Goal: Task Accomplishment & Management: Manage account settings

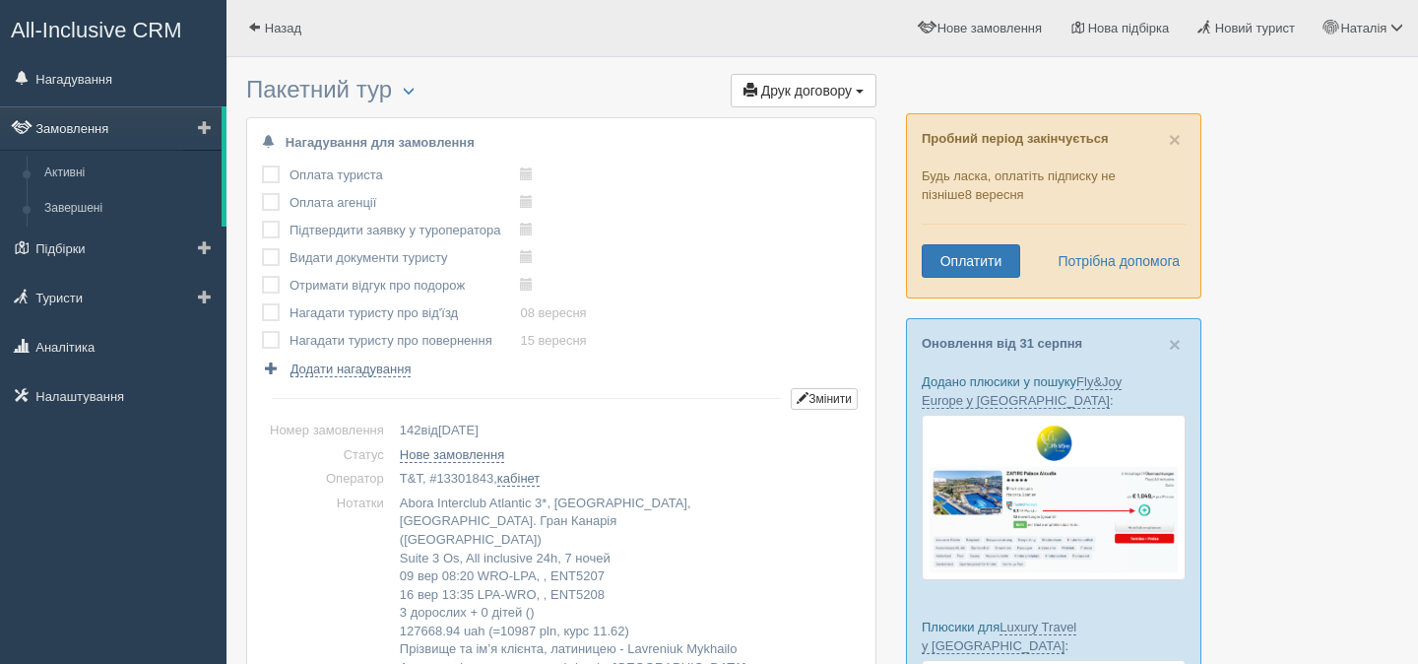
click at [115, 121] on link "Замовлення" at bounding box center [111, 127] width 222 height 43
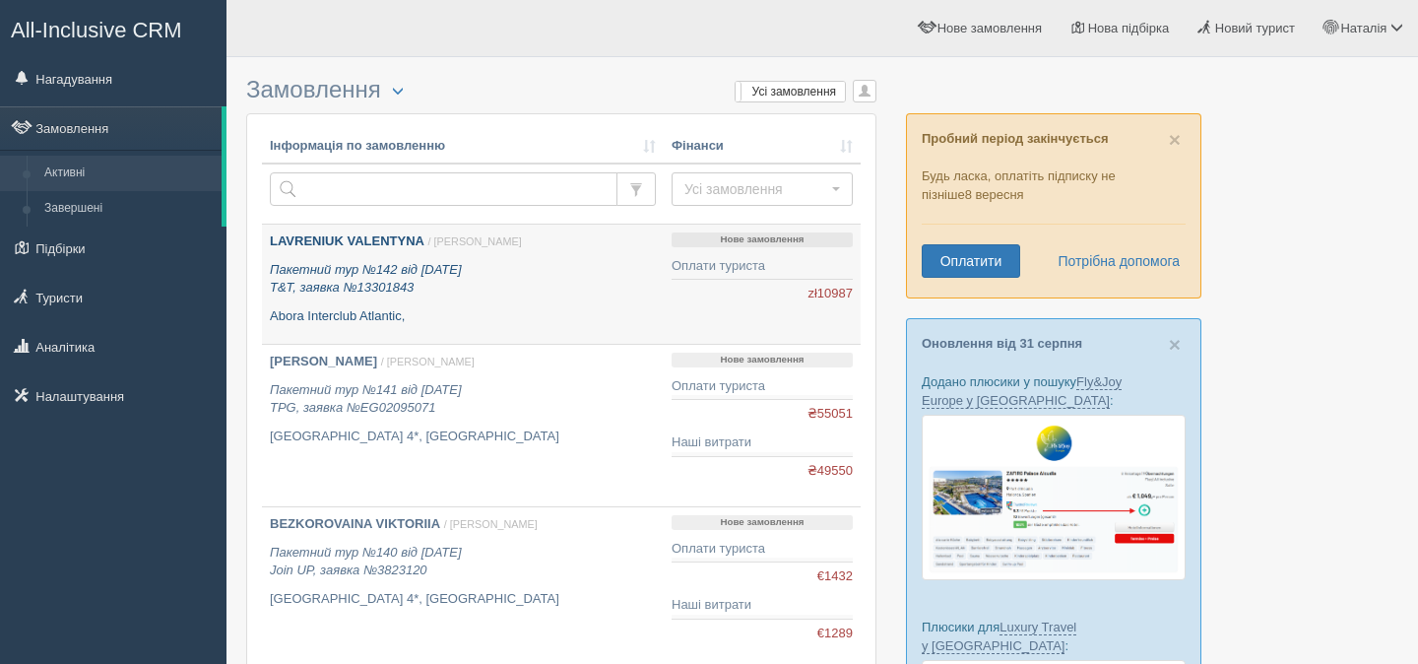
click at [585, 302] on div "[PERSON_NAME] / [GEOGRAPHIC_DATA][PERSON_NAME] Пакетний тур №142 від [DATE] T&T…" at bounding box center [463, 278] width 386 height 93
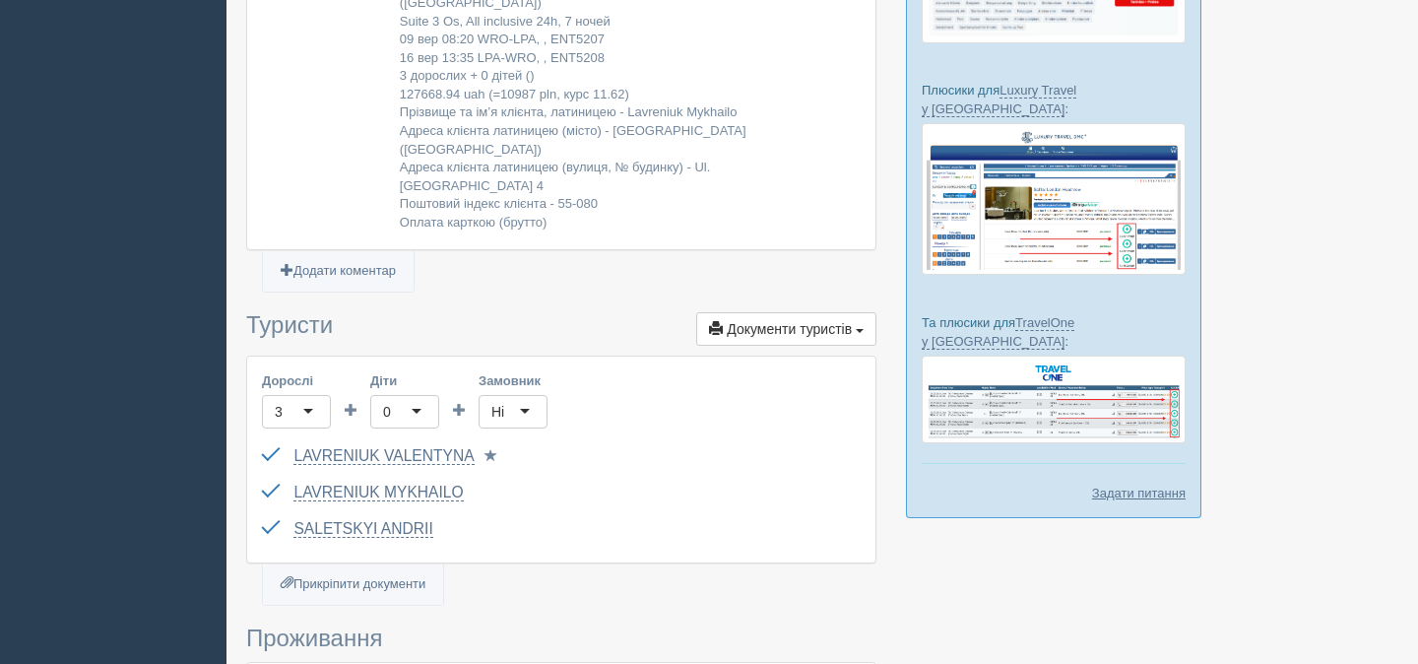
scroll to position [548, 0]
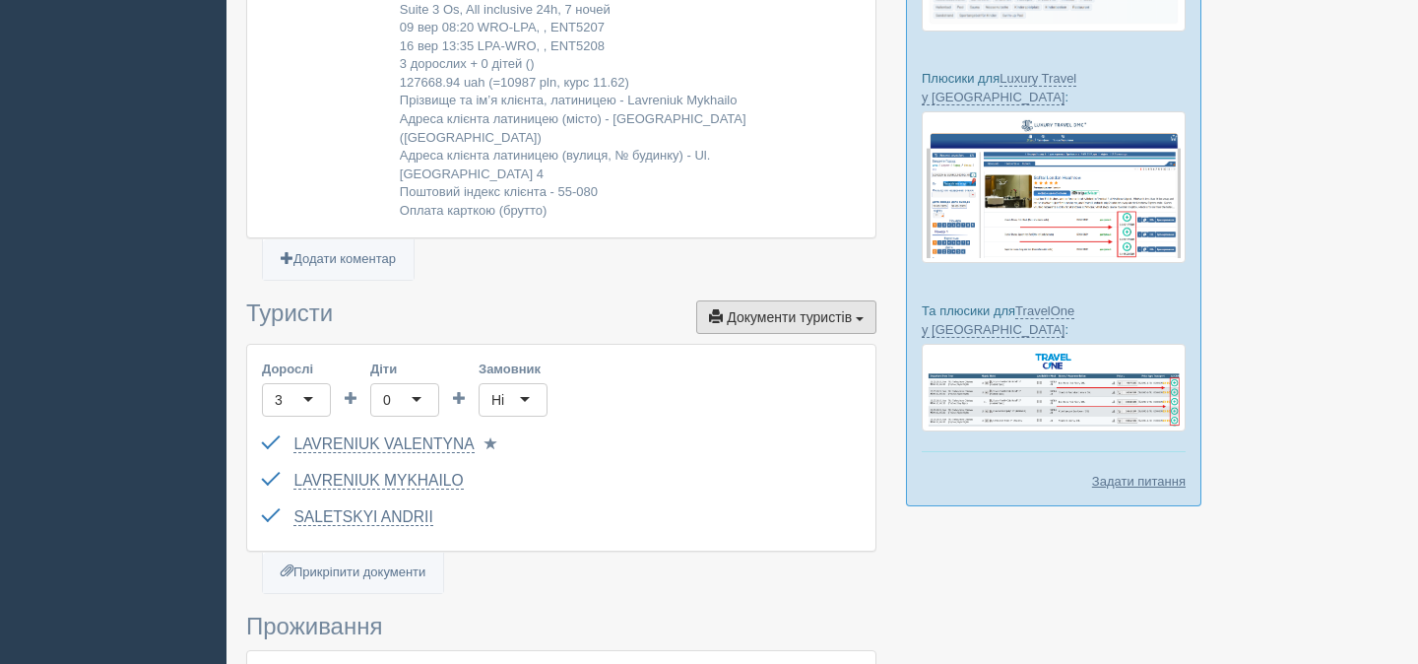
click at [774, 326] on button "Документи туристів Документи" at bounding box center [786, 316] width 180 height 33
click at [566, 316] on h3 "Туристи Документи туристів Документи Інфолист Паспортні дані Відгук про подорож…" at bounding box center [561, 316] width 630 height 33
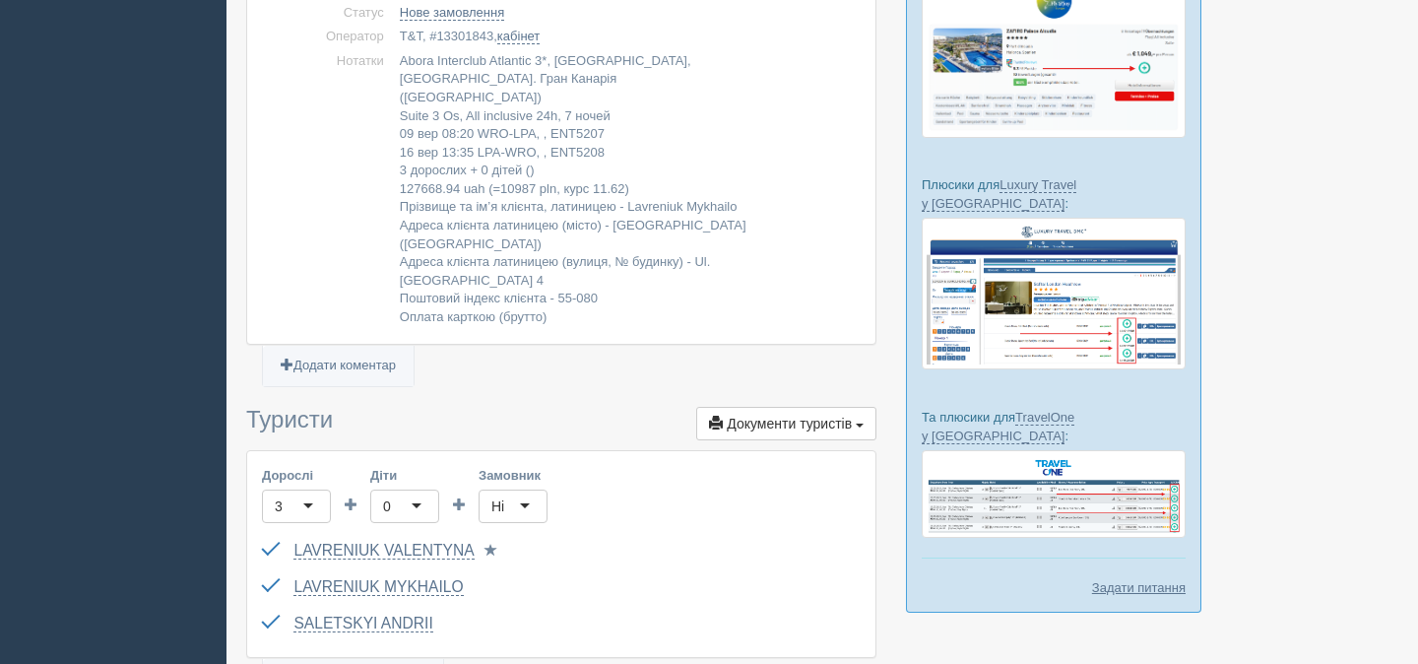
scroll to position [510, 0]
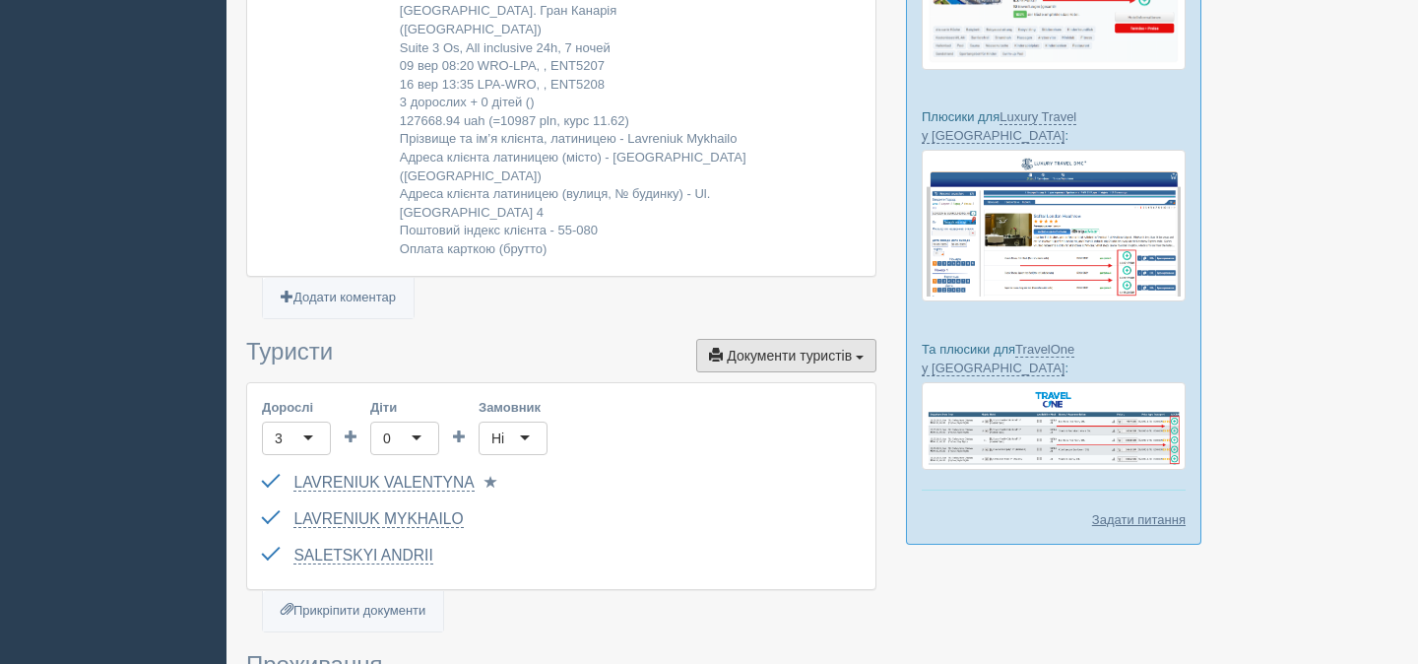
click at [813, 350] on span "Документи туристів" at bounding box center [789, 356] width 125 height 16
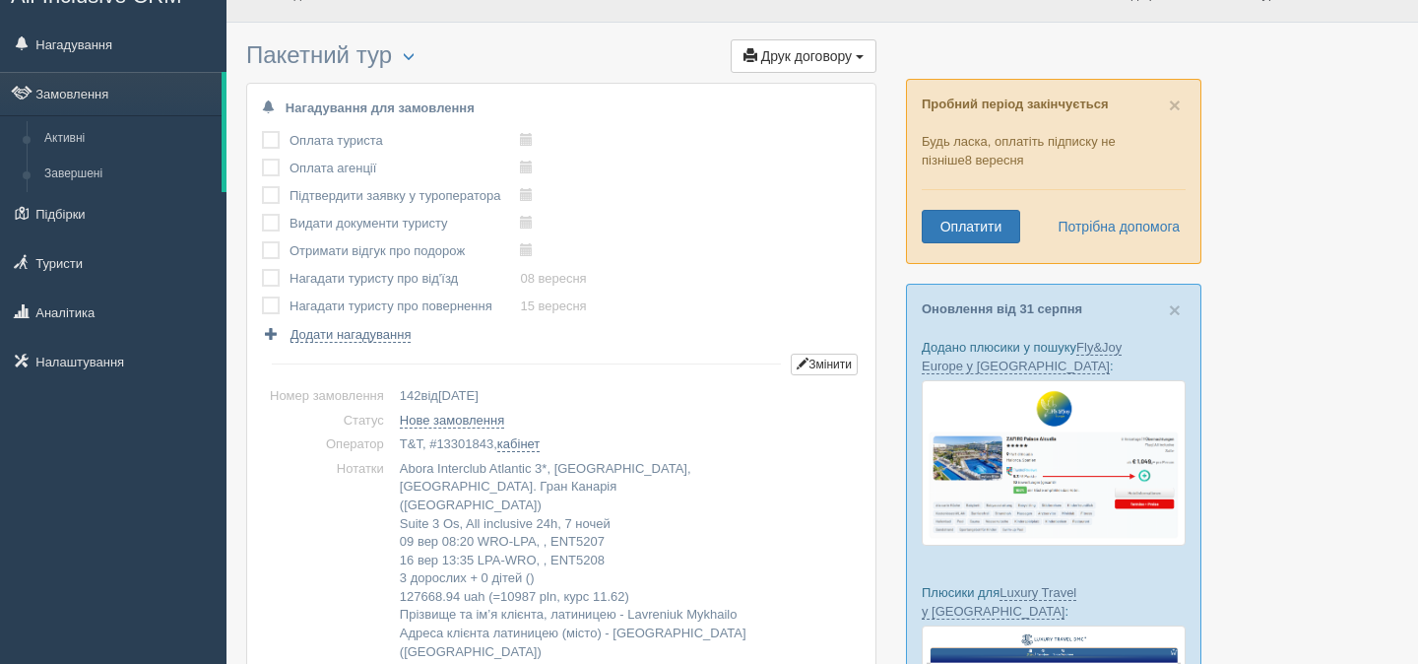
scroll to position [0, 0]
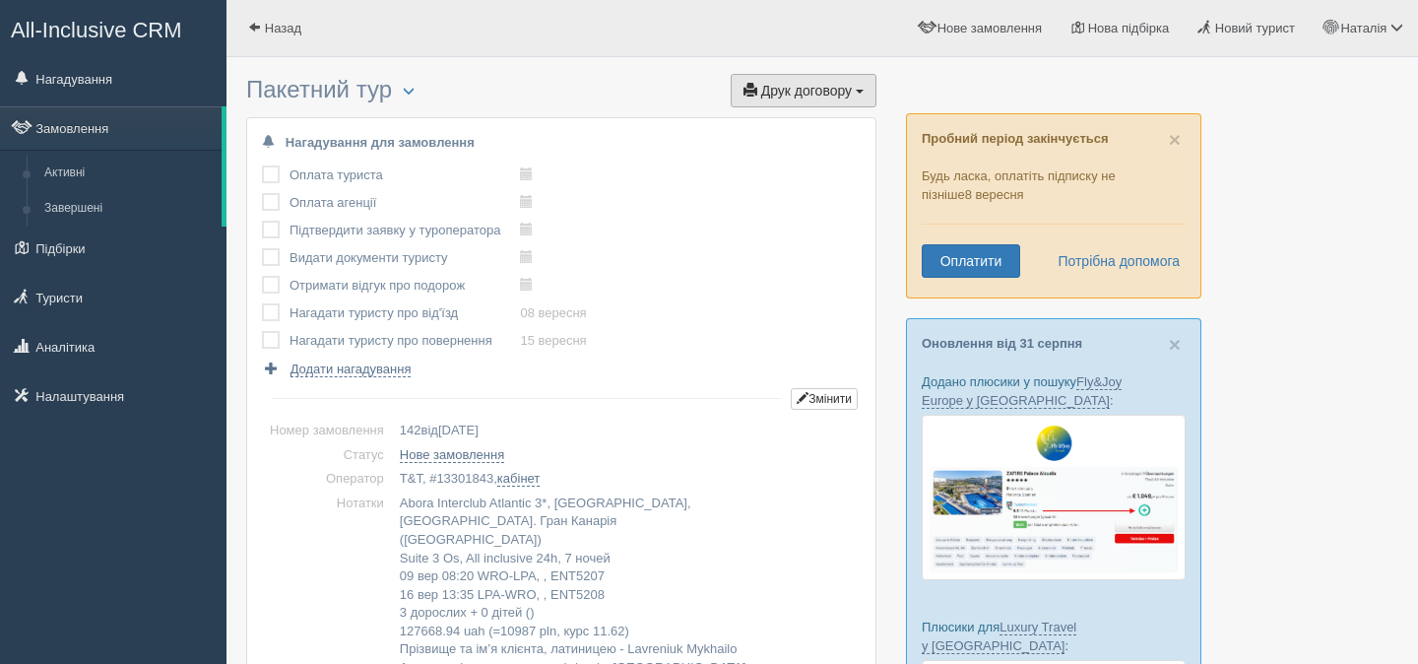
click at [852, 86] on button "Друк договору Друк" at bounding box center [804, 90] width 146 height 33
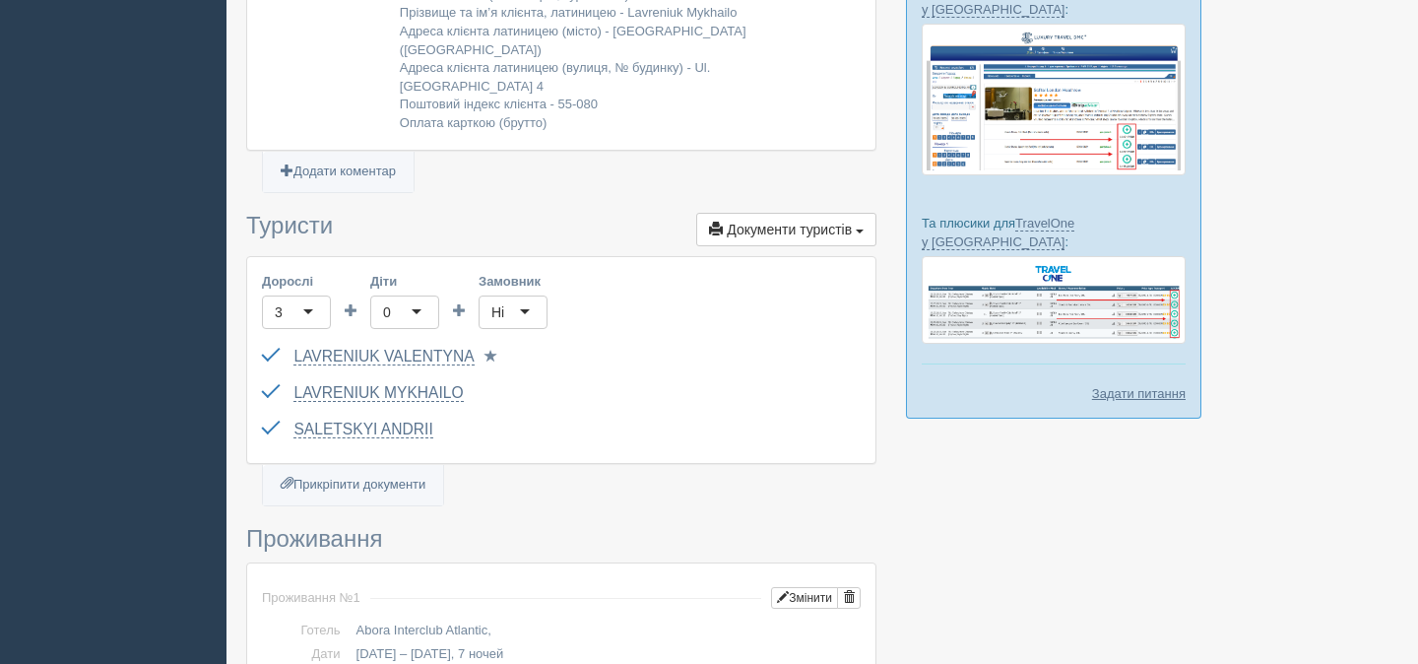
scroll to position [638, 0]
click at [379, 490] on link "Прикріпити документи" at bounding box center [353, 483] width 180 height 40
type input "C:\fakepath\131393. Potwierdzenie_bez_formularza_GIODO_UKE (1).pdf.pdf"
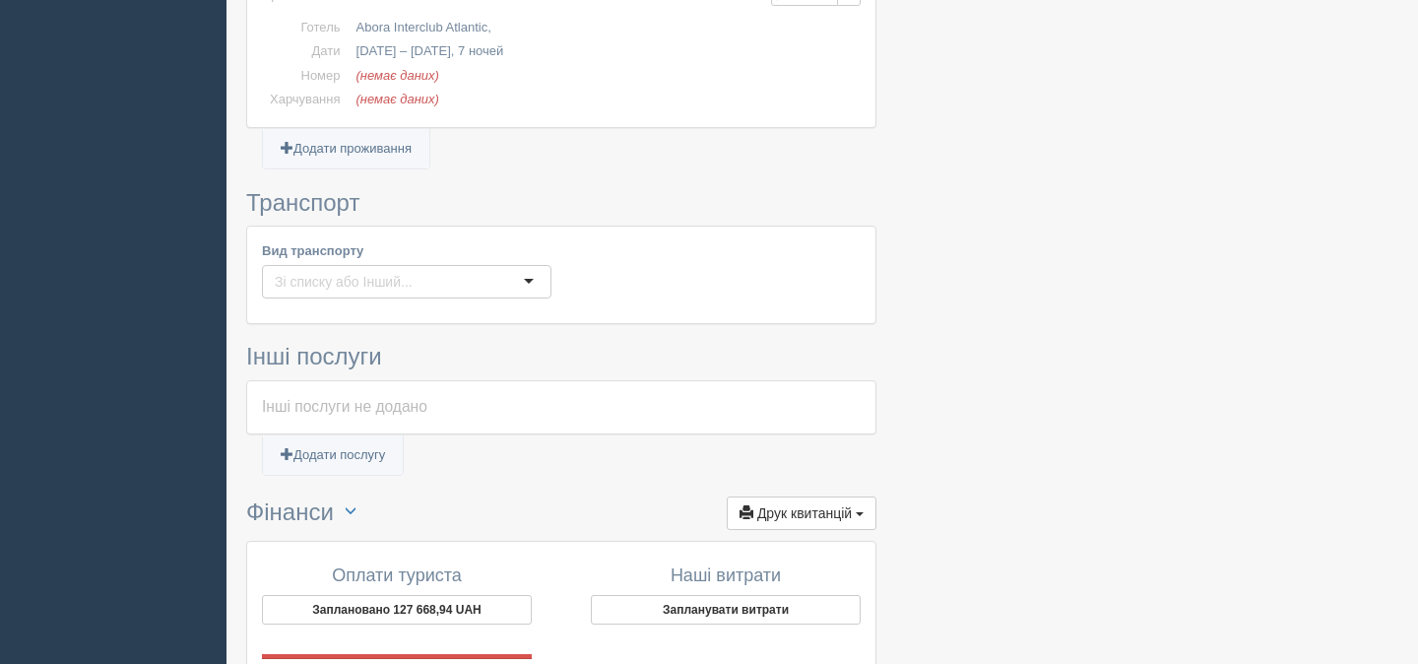
scroll to position [1597, 0]
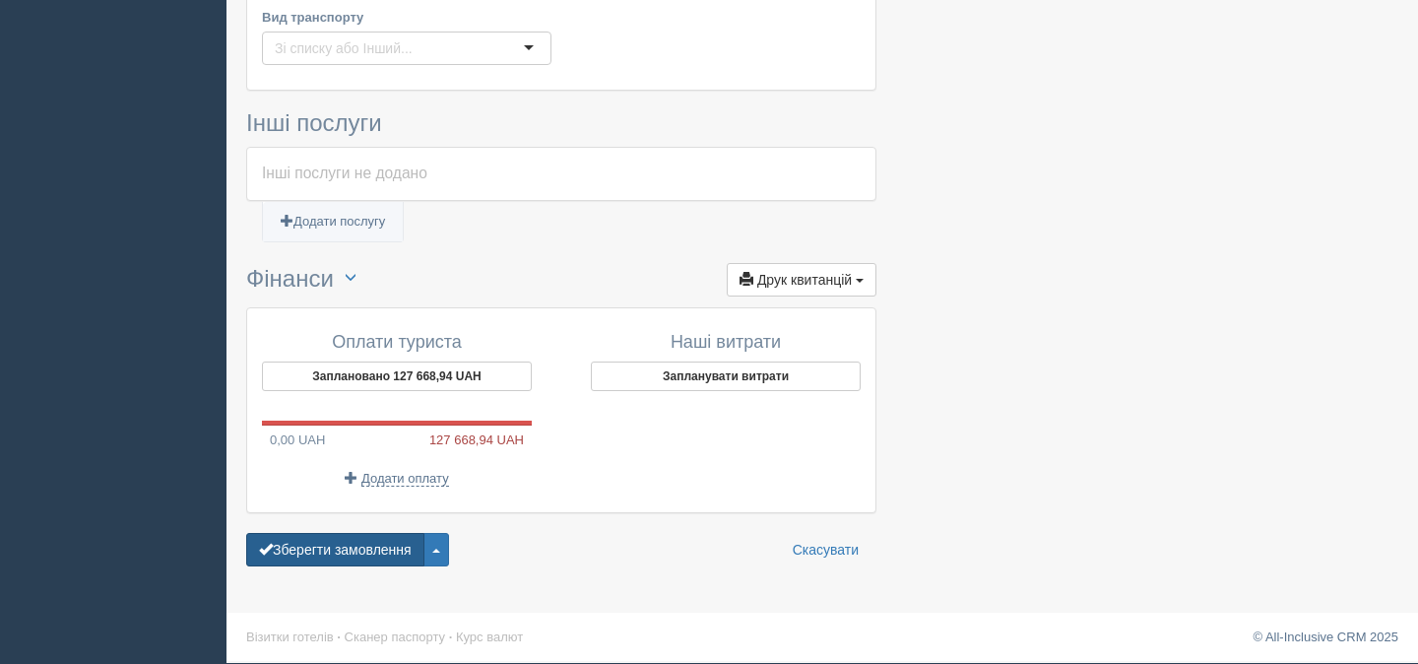
click at [315, 549] on button "Зберегти замовлення" at bounding box center [335, 549] width 178 height 33
